Goal: Check status

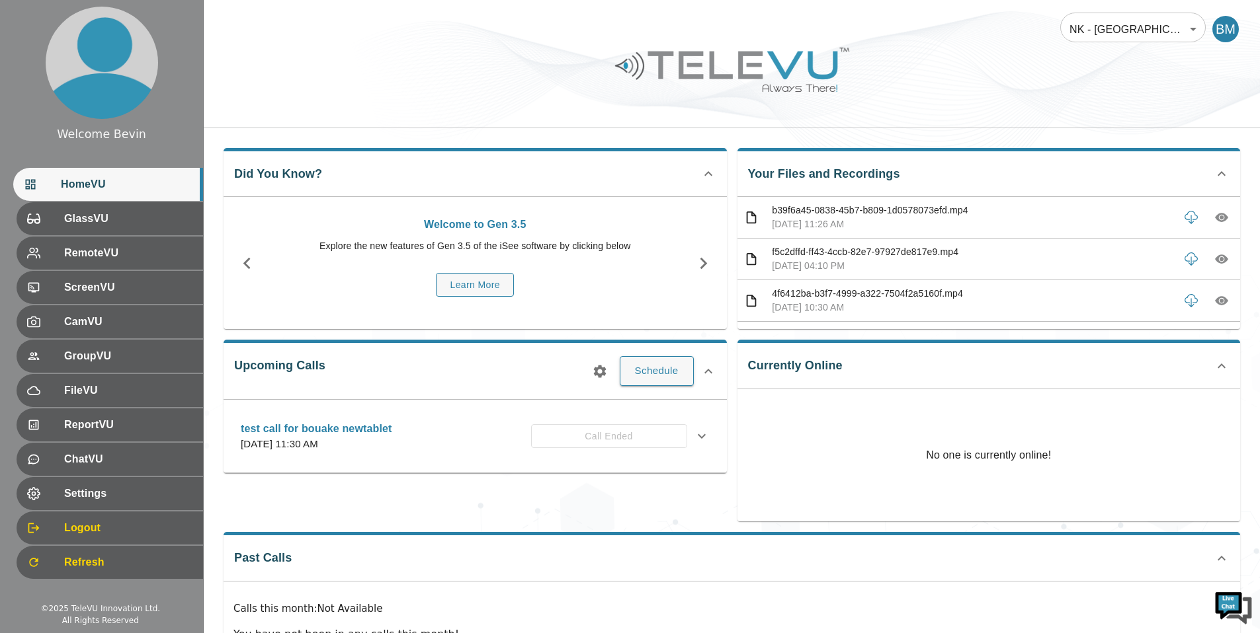
click at [1120, 38] on body "Welcome Bevin HomeVU GlassVU RemoteVU ScreenVU CamVU GroupVU FileVU ReportVU Ch…" at bounding box center [630, 353] width 1260 height 706
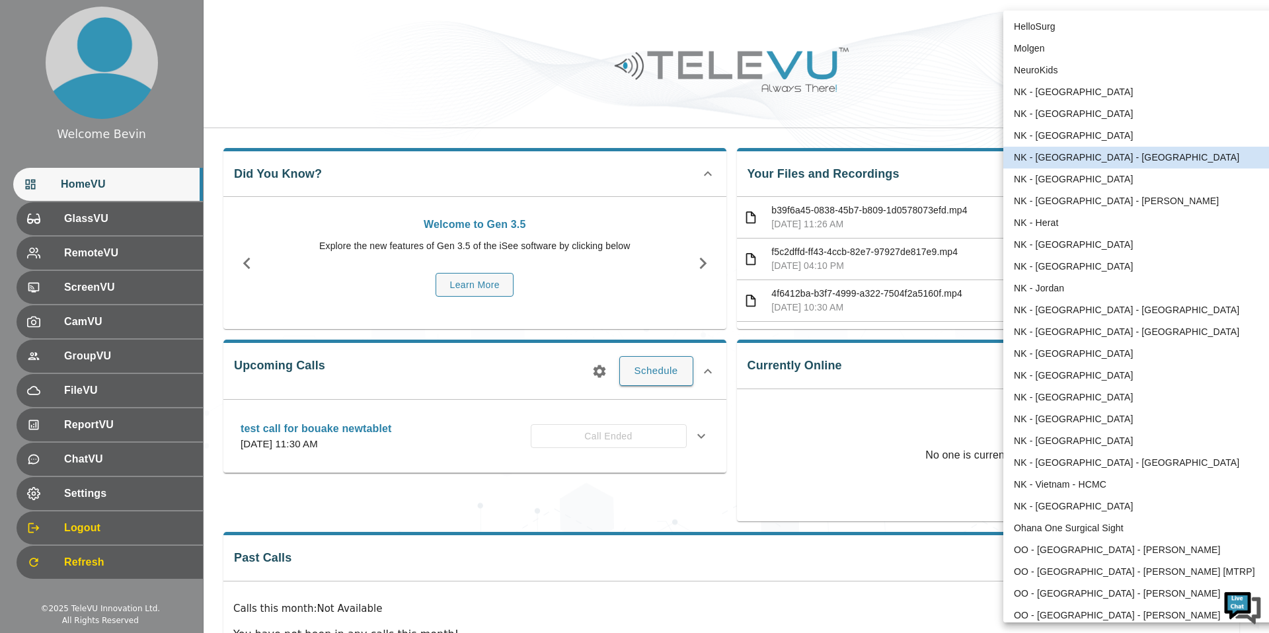
click at [455, 100] on div at bounding box center [634, 316] width 1269 height 633
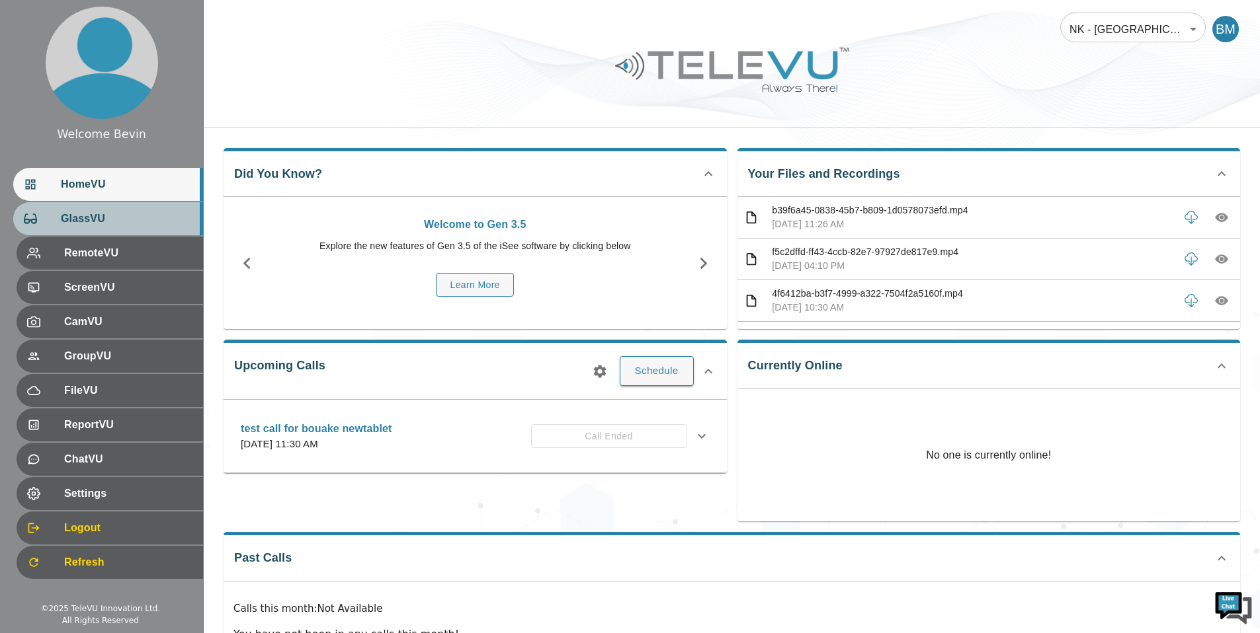
click at [107, 231] on div "GlassVU" at bounding box center [108, 218] width 190 height 33
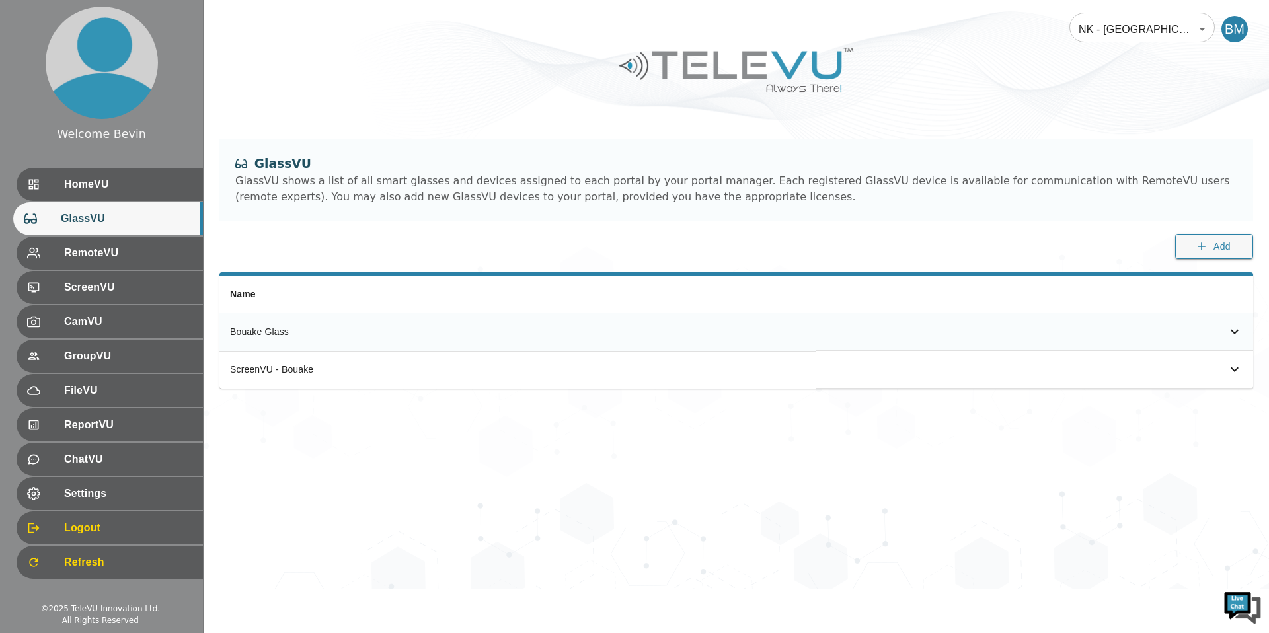
click at [1232, 332] on icon "simple table" at bounding box center [1235, 332] width 16 height 16
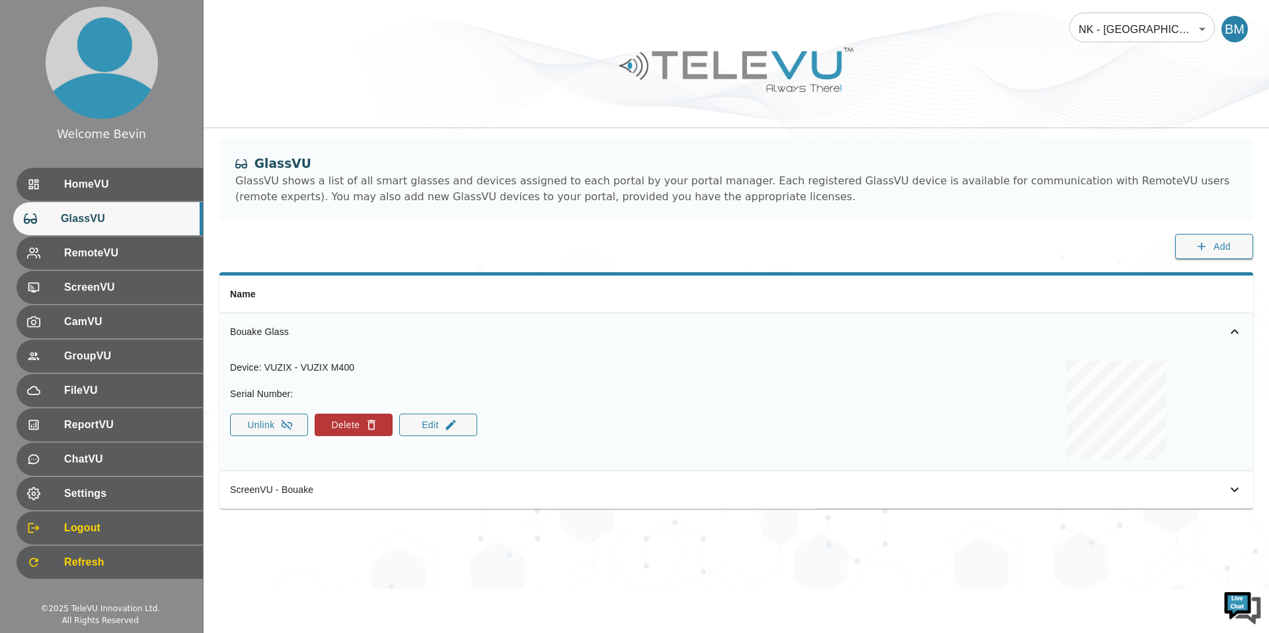
click at [1139, 24] on body "Welcome Bevin HomeVU GlassVU RemoteVU ScreenVU CamVU GroupVU FileVU ReportVU Ch…" at bounding box center [634, 294] width 1269 height 589
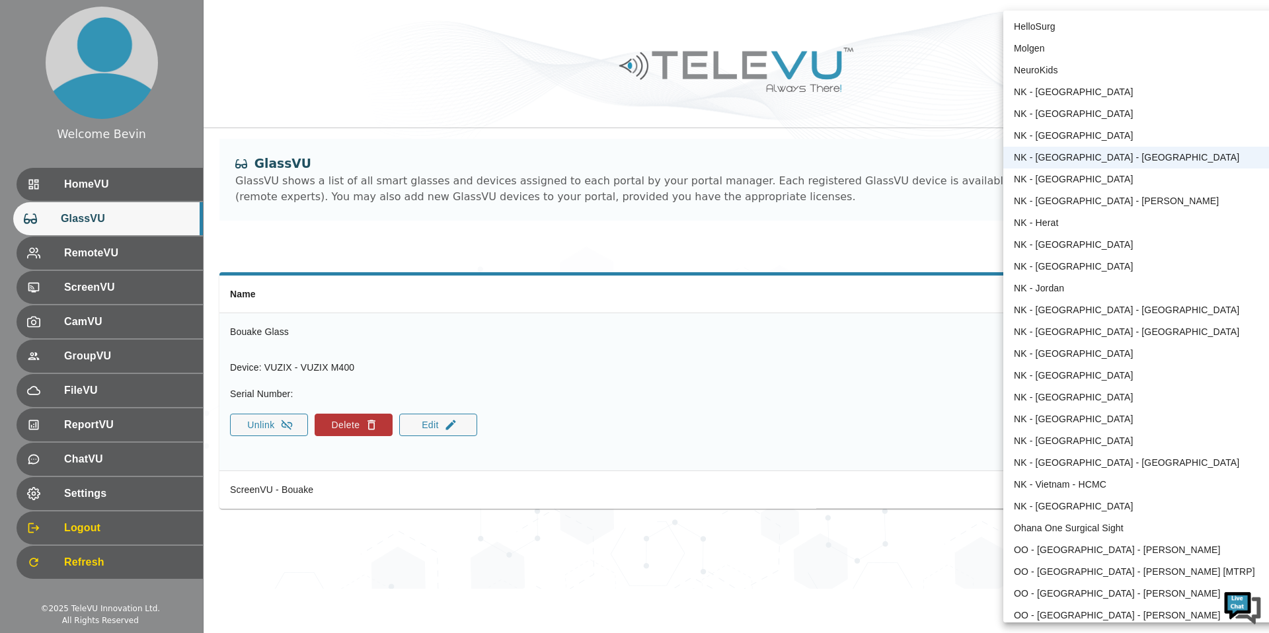
click at [847, 58] on div at bounding box center [634, 316] width 1269 height 633
